Goal: Navigation & Orientation: Find specific page/section

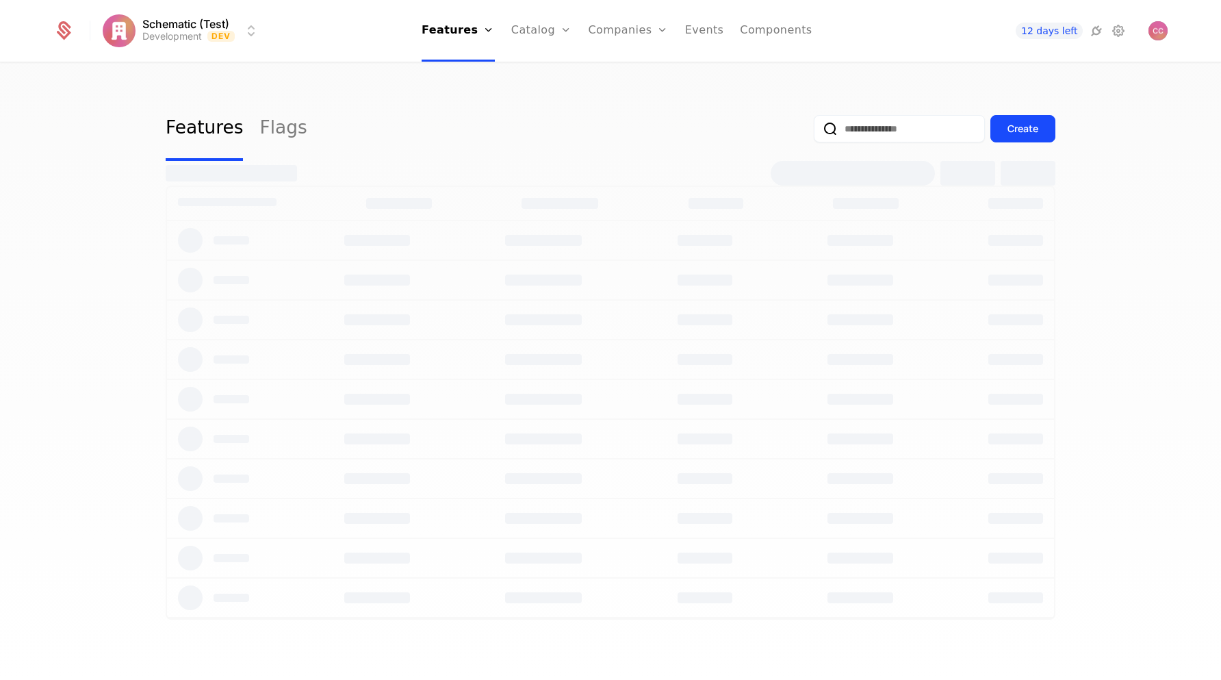
select select "***"
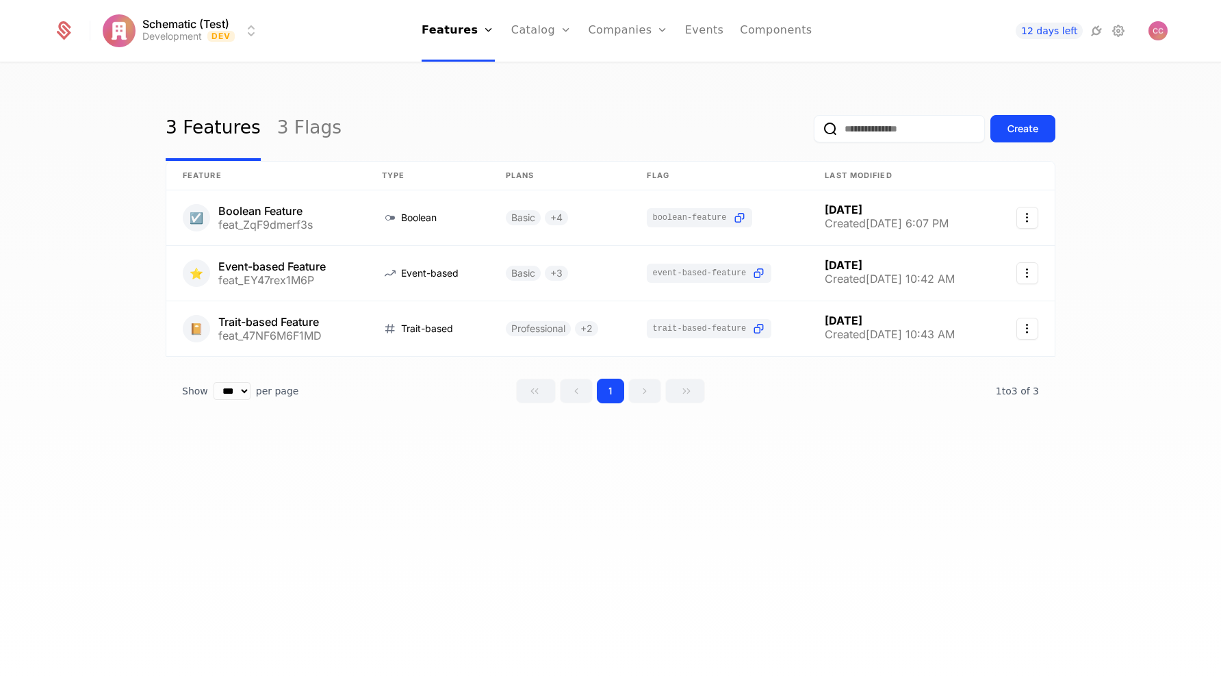
click at [775, 25] on link "Components" at bounding box center [776, 31] width 72 height 62
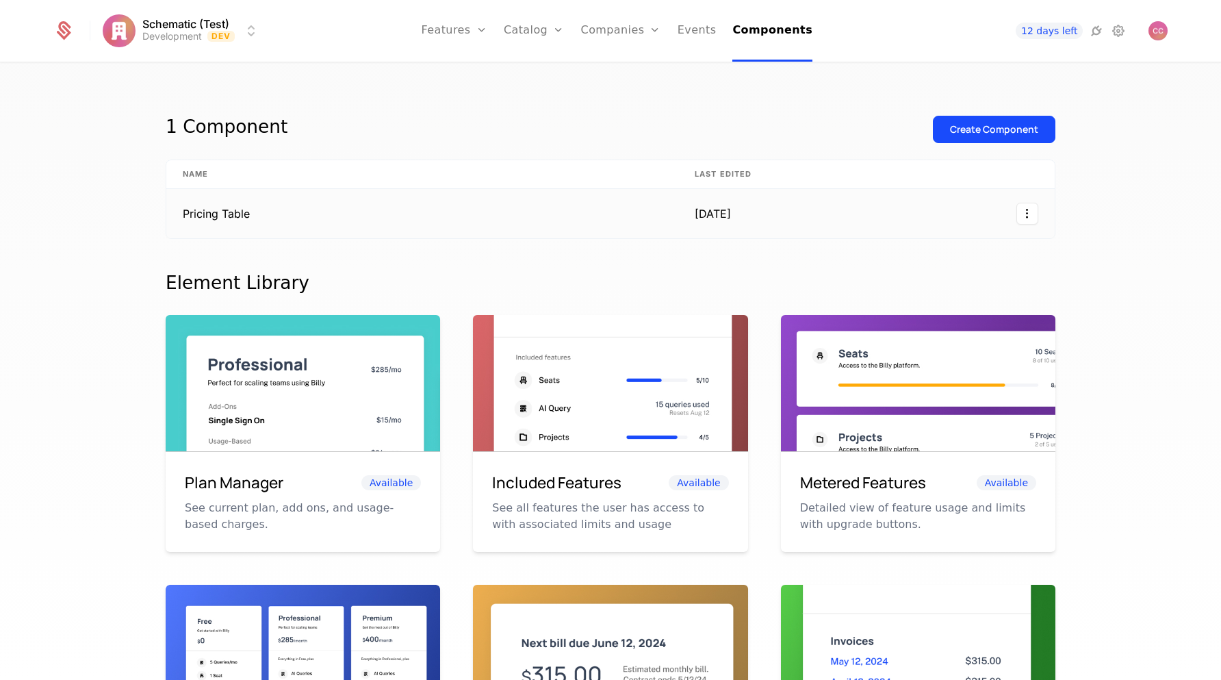
click at [426, 214] on td "Pricing Table" at bounding box center [422, 213] width 512 height 49
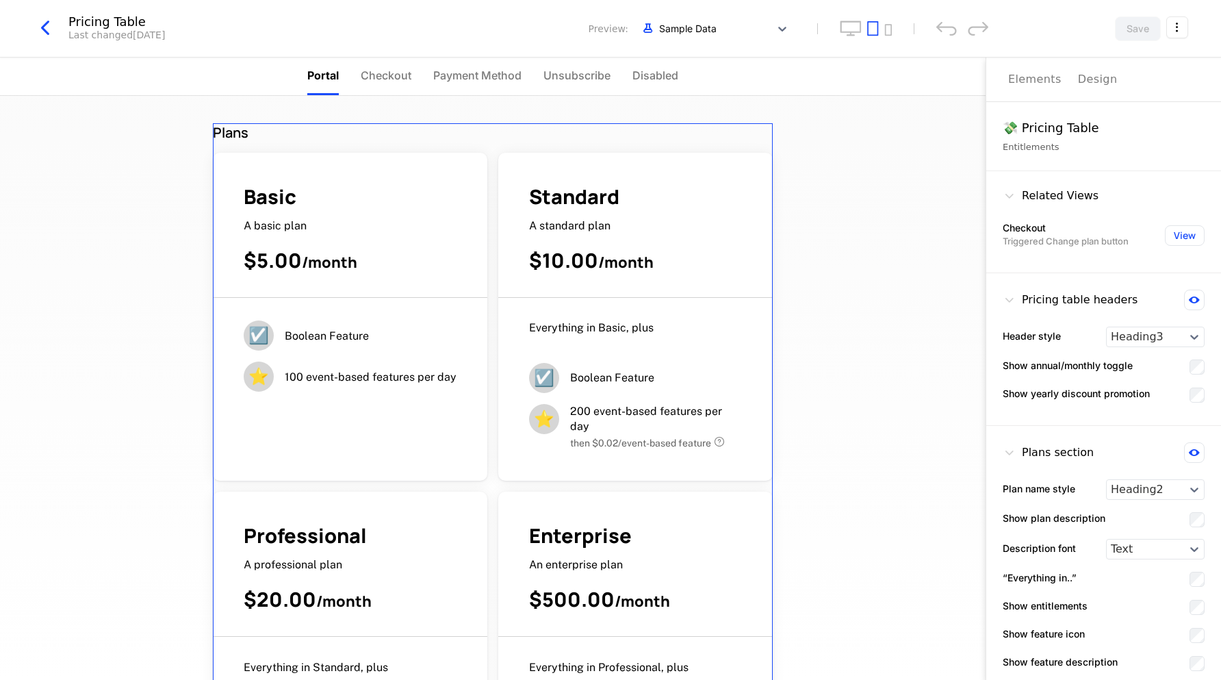
click at [655, 248] on div "$10.00 / month" at bounding box center [635, 260] width 213 height 27
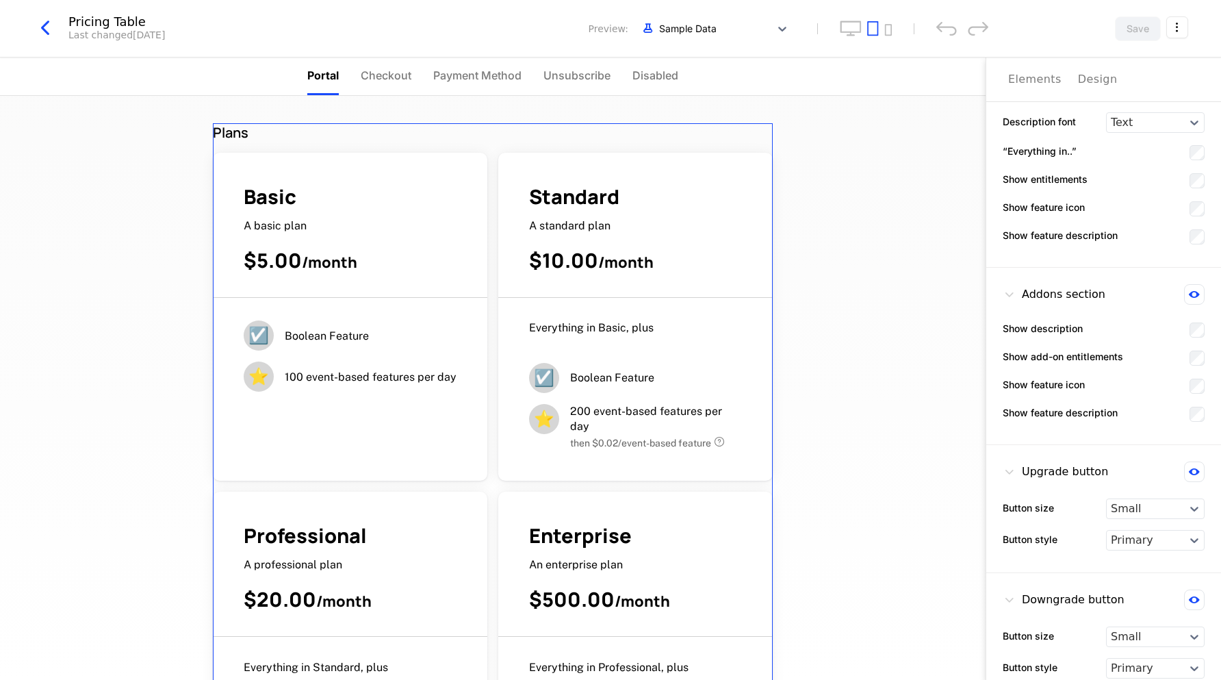
scroll to position [448, 0]
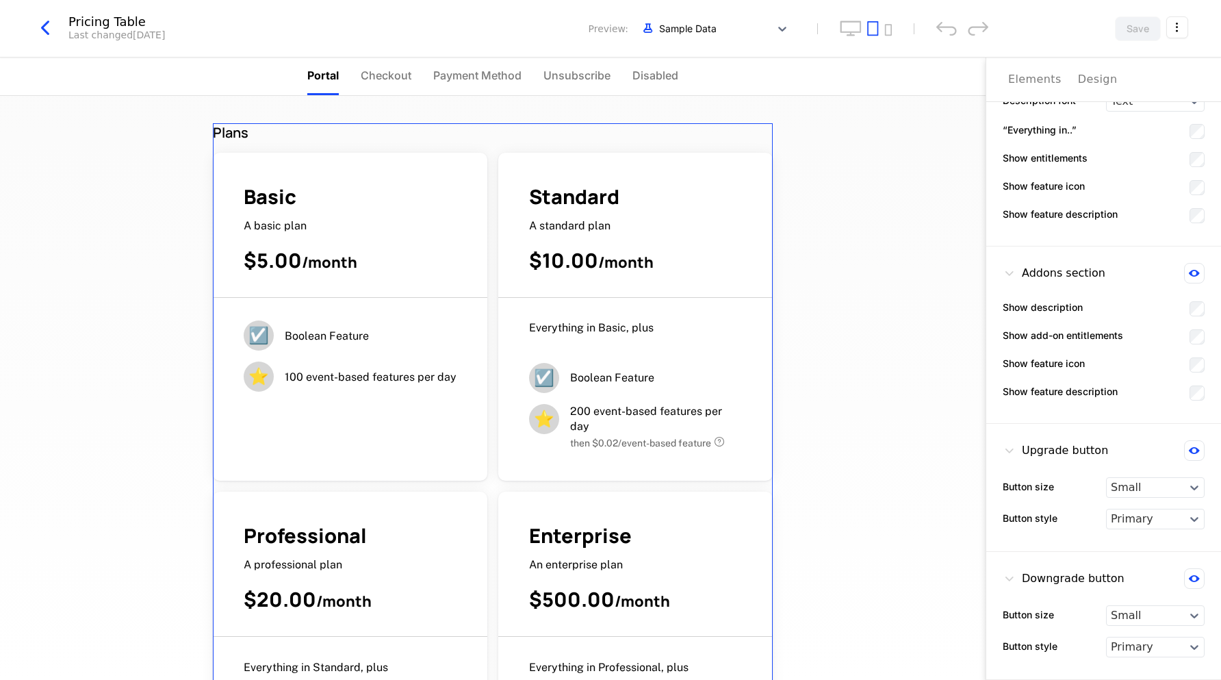
click at [1196, 446] on button at bounding box center [1194, 450] width 21 height 21
click at [1196, 446] on icon at bounding box center [1194, 451] width 10 height 10
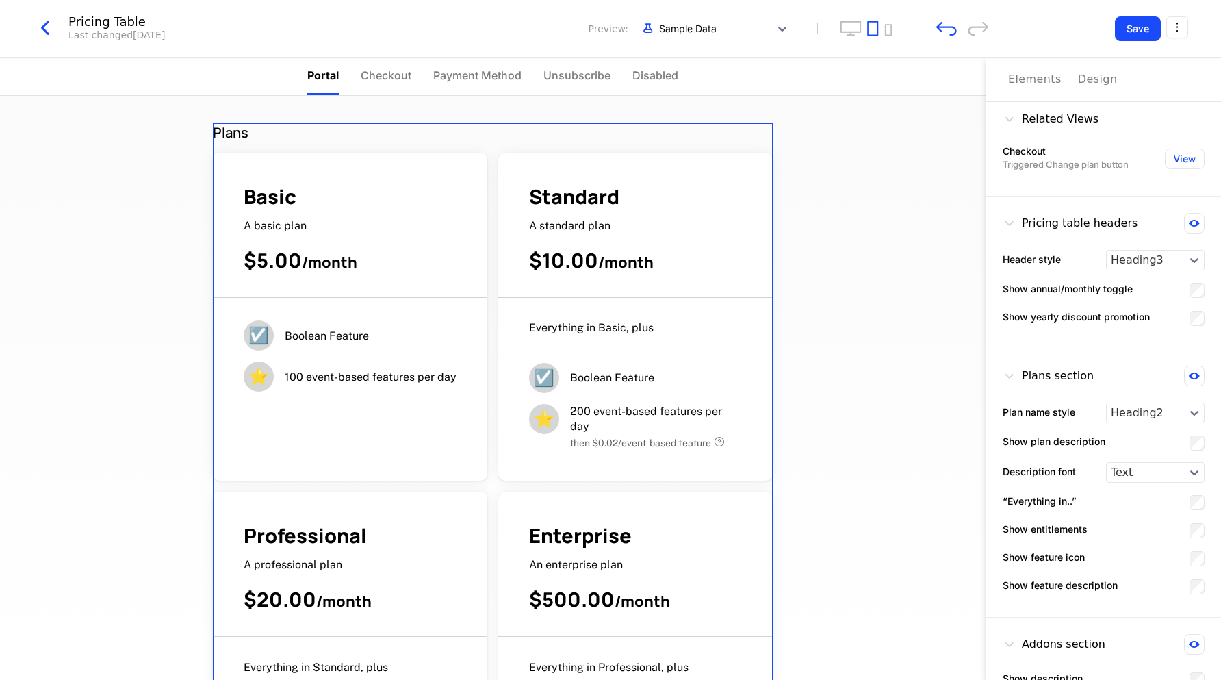
scroll to position [70, 0]
